Goal: Navigation & Orientation: Find specific page/section

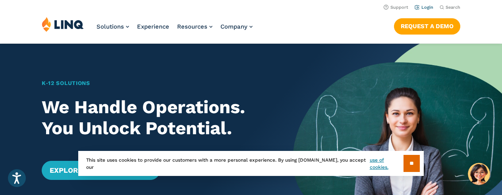
click at [428, 7] on link "Login" at bounding box center [424, 7] width 19 height 5
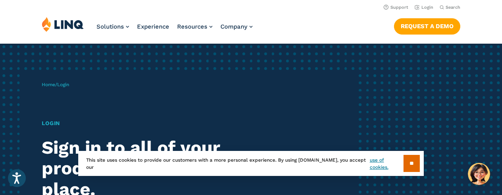
click at [415, 166] on input "**" at bounding box center [412, 163] width 16 height 17
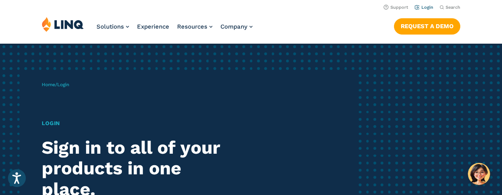
click at [427, 7] on link "Login" at bounding box center [424, 7] width 19 height 5
click at [84, 87] on div "Home / Login Login Sign in to all of your products in one place. LINQ brings to…" at bounding box center [199, 183] width 314 height 223
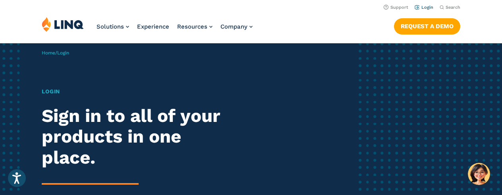
scroll to position [31, 0]
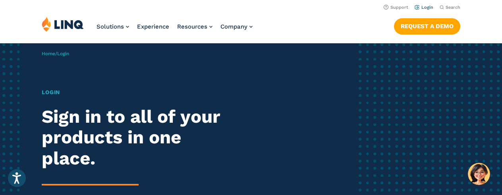
click at [423, 7] on link "Login" at bounding box center [424, 7] width 19 height 5
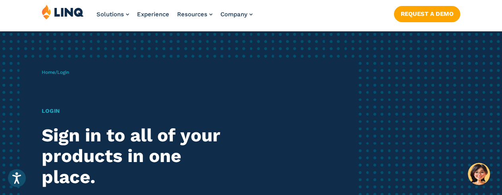
scroll to position [15, 0]
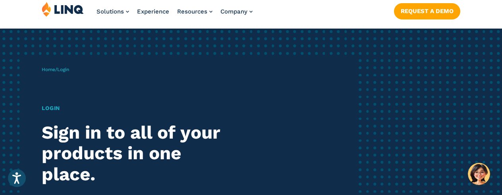
click at [67, 70] on span "Login" at bounding box center [63, 70] width 12 height 6
click at [73, 70] on div "Home / Login Login Sign in to all of your products in one place. LINQ brings to…" at bounding box center [199, 167] width 314 height 223
drag, startPoint x: 68, startPoint y: 70, endPoint x: 46, endPoint y: 113, distance: 47.8
click at [68, 70] on span "Login" at bounding box center [63, 70] width 12 height 6
click at [54, 109] on h1 "Login" at bounding box center [139, 108] width 194 height 8
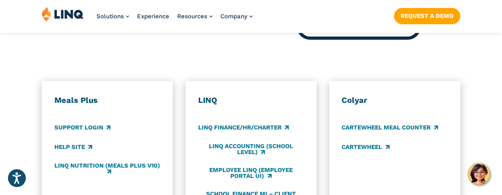
scroll to position [417, 0]
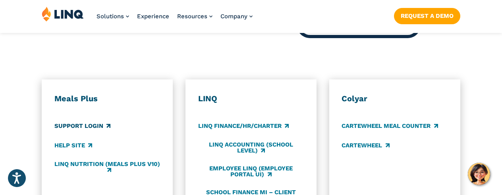
click at [98, 122] on link "Support Login" at bounding box center [82, 126] width 56 height 9
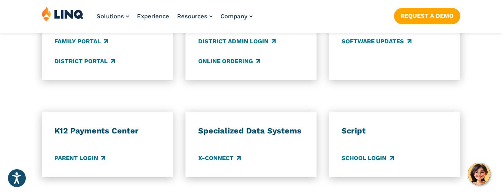
scroll to position [674, 0]
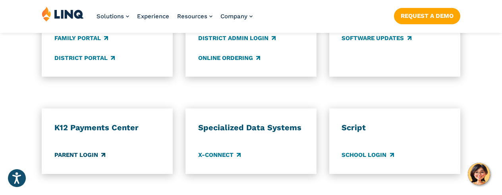
click at [89, 151] on link "Parent Login" at bounding box center [79, 155] width 51 height 9
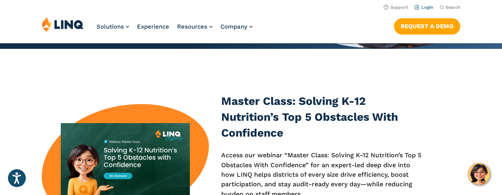
scroll to position [171, 0]
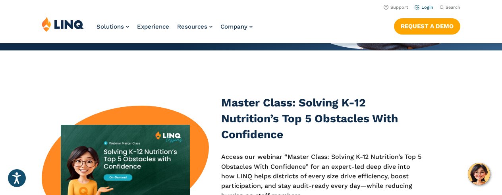
click at [429, 7] on link "Login" at bounding box center [424, 7] width 19 height 5
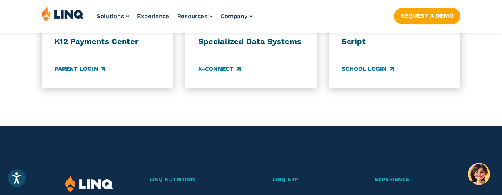
scroll to position [762, 0]
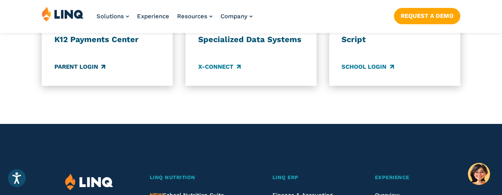
click at [88, 63] on link "Parent Login" at bounding box center [79, 67] width 51 height 9
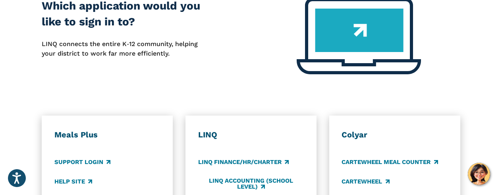
scroll to position [380, 0]
